Goal: Information Seeking & Learning: Learn about a topic

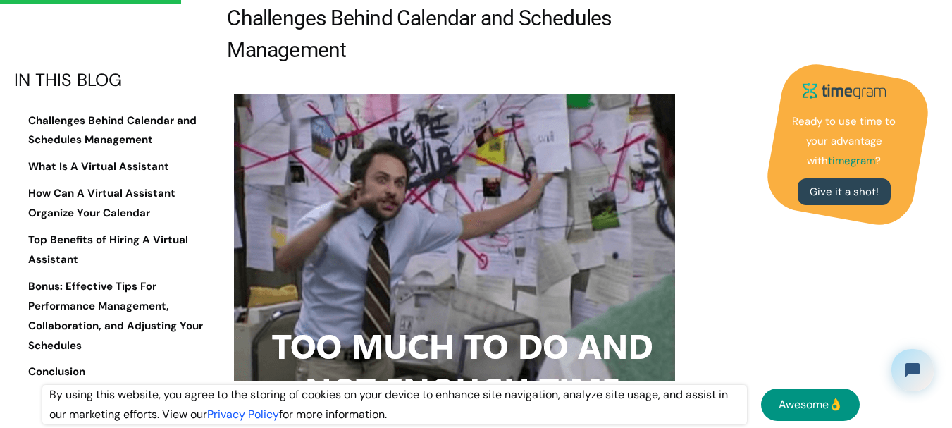
scroll to position [1254, 0]
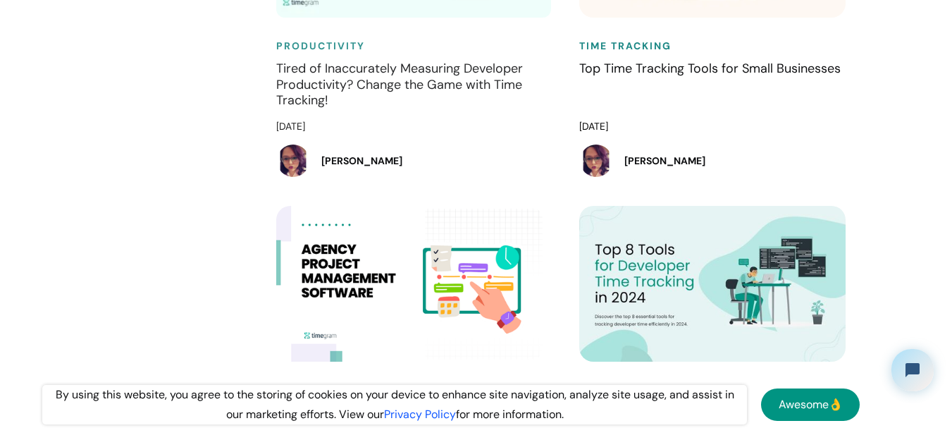
scroll to position [2976, 0]
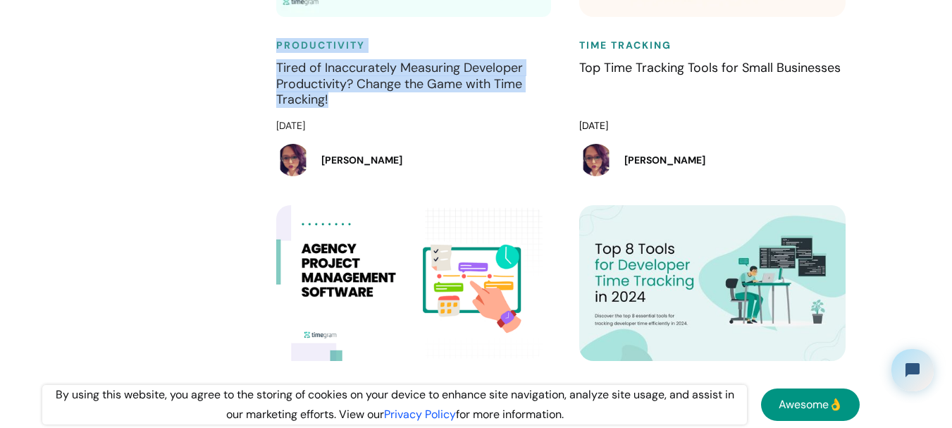
drag, startPoint x: 243, startPoint y: 54, endPoint x: 387, endPoint y: 118, distance: 157.7
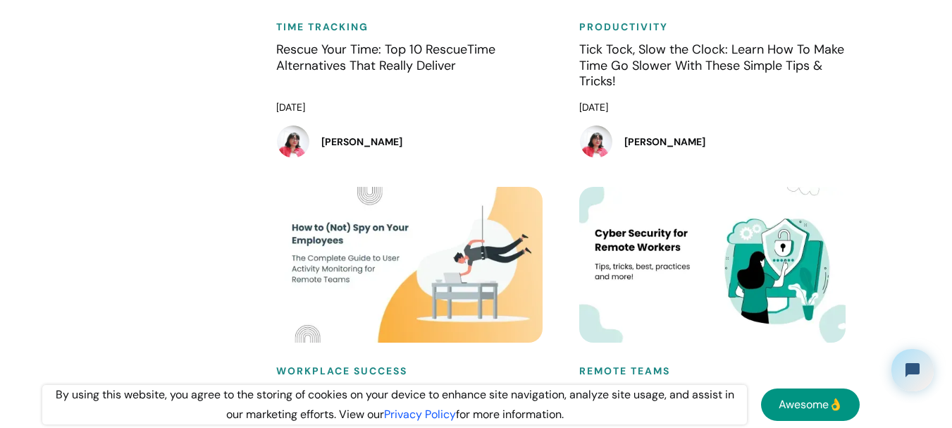
scroll to position [11243, 0]
drag, startPoint x: 254, startPoint y: 82, endPoint x: 302, endPoint y: 97, distance: 50.6
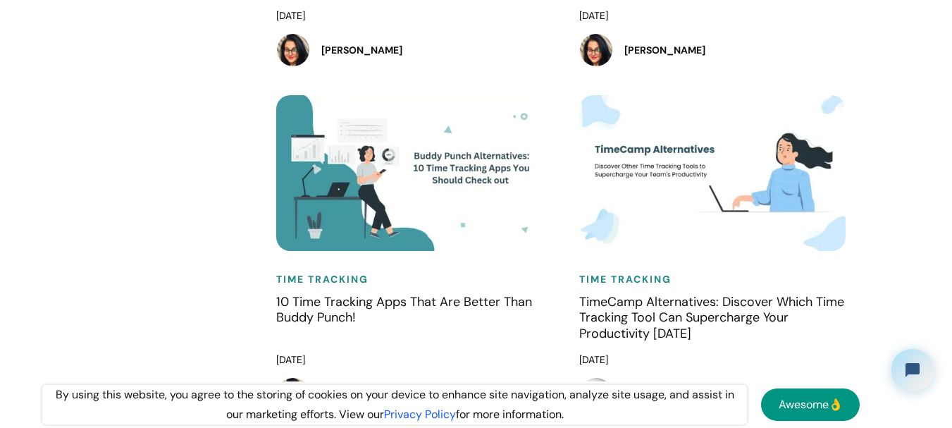
scroll to position [11680, 0]
